Goal: Use online tool/utility: Utilize a website feature to perform a specific function

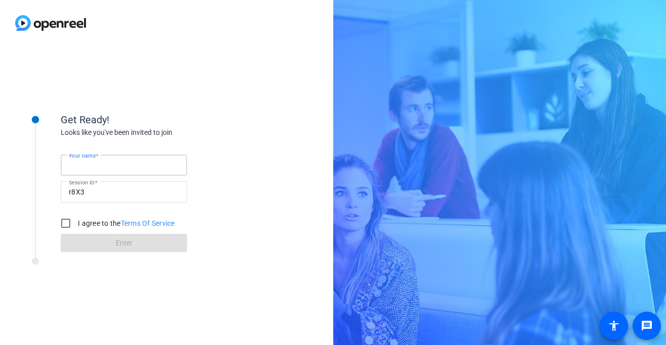
click at [119, 166] on input "Your name" at bounding box center [124, 165] width 110 height 12
type input "[PERSON_NAME]"
click at [76, 227] on div at bounding box center [66, 223] width 24 height 24
checkbox input "true"
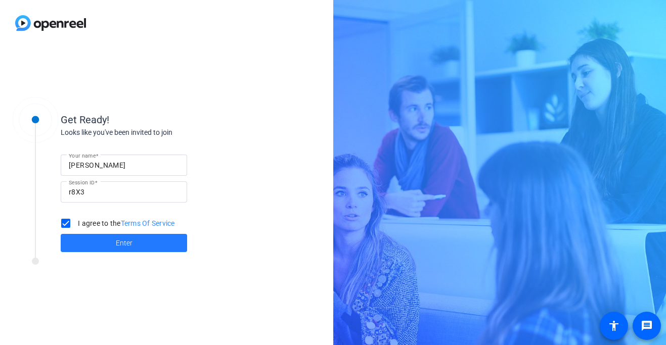
click at [91, 252] on span at bounding box center [124, 243] width 126 height 24
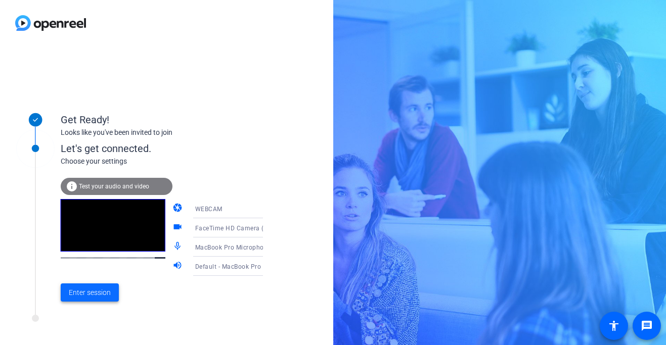
click at [84, 295] on span "Enter session" at bounding box center [90, 293] width 42 height 11
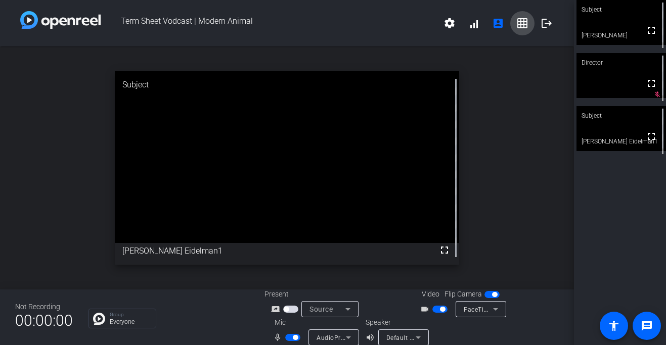
click at [522, 26] on mat-icon "grid_on" at bounding box center [522, 23] width 12 height 12
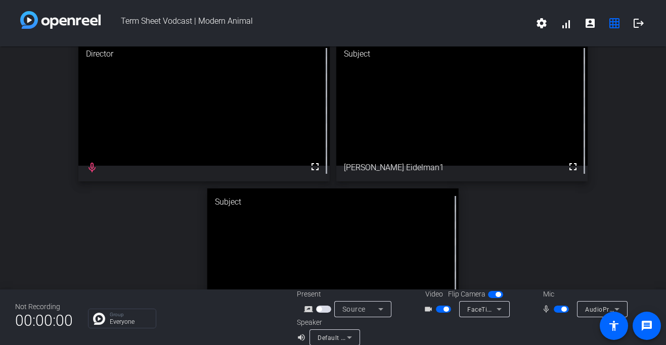
scroll to position [12, 0]
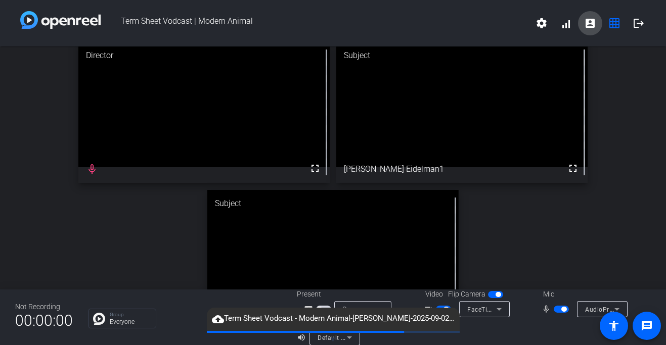
click at [585, 21] on mat-icon "account_box" at bounding box center [590, 23] width 12 height 12
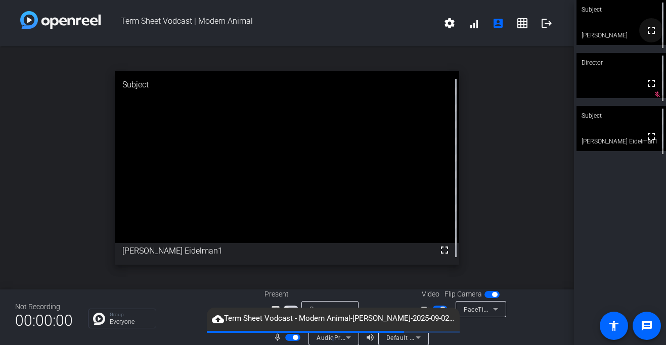
click at [651, 34] on mat-icon "fullscreen" at bounding box center [651, 30] width 12 height 12
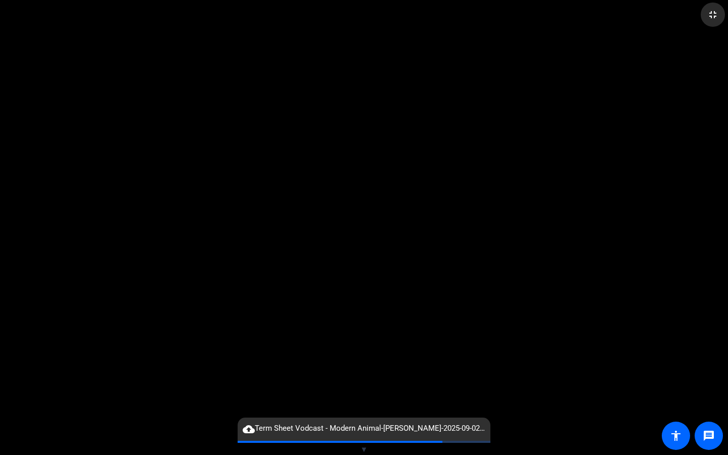
click at [666, 17] on mat-icon "fullscreen_exit" at bounding box center [713, 15] width 12 height 12
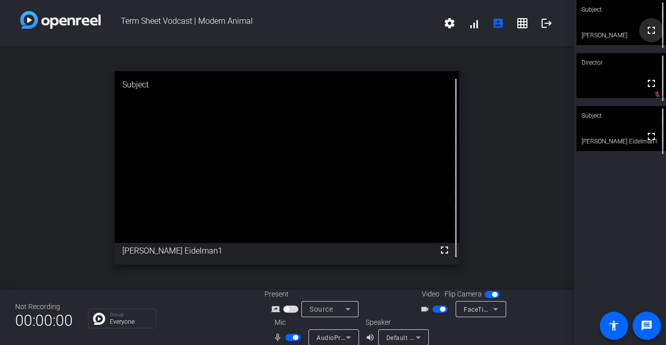
click at [652, 36] on mat-icon "fullscreen" at bounding box center [651, 30] width 12 height 12
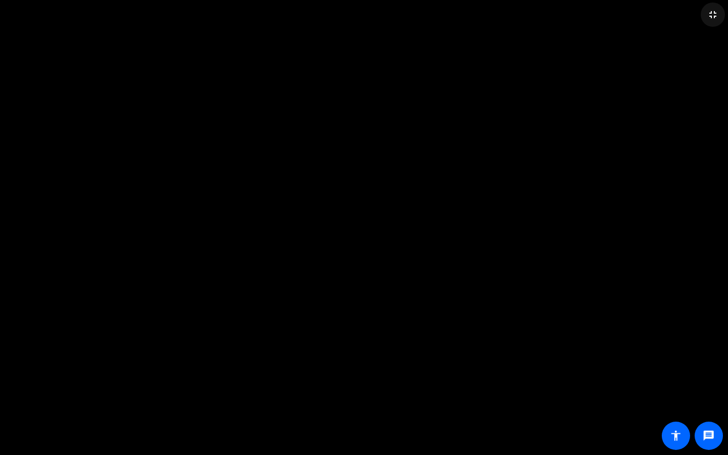
click at [666, 15] on mat-icon "fullscreen_exit" at bounding box center [713, 15] width 12 height 12
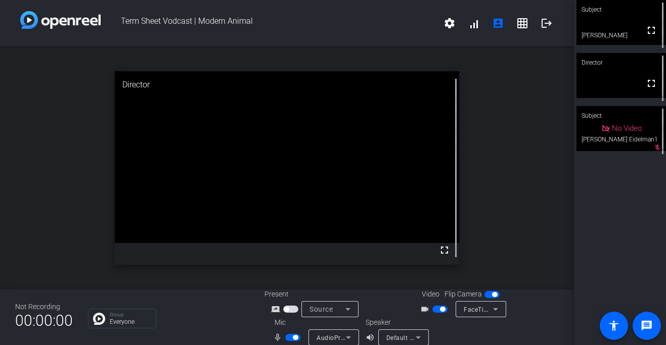
click at [436, 308] on span "button" at bounding box center [439, 309] width 15 height 7
click at [291, 339] on span "button" at bounding box center [292, 337] width 15 height 7
